Goal: Transaction & Acquisition: Purchase product/service

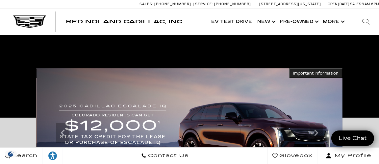
scroll to position [98, 0]
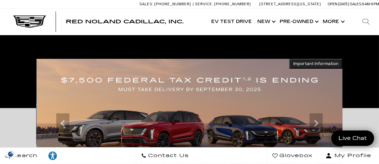
click at [370, 38] on link "✕" at bounding box center [370, 41] width 8 height 8
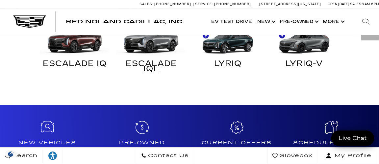
scroll to position [427, 0]
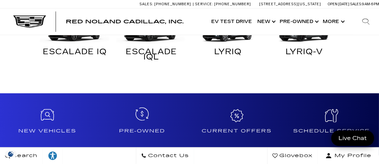
click at [148, 131] on h4 "Pre-Owned" at bounding box center [141, 131] width 89 height 7
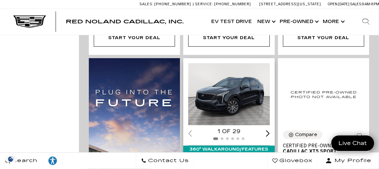
scroll to position [394, 0]
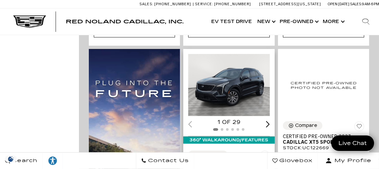
click at [270, 121] on div "Next slide" at bounding box center [268, 124] width 4 height 6
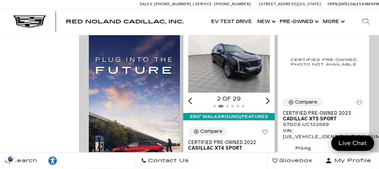
scroll to position [427, 0]
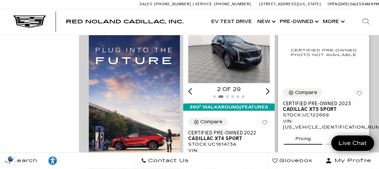
click at [350, 130] on button "Details" at bounding box center [344, 137] width 38 height 14
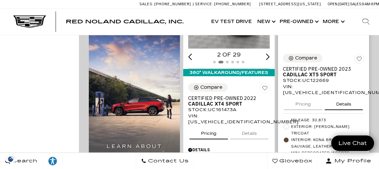
scroll to position [460, 0]
